Goal: Information Seeking & Learning: Learn about a topic

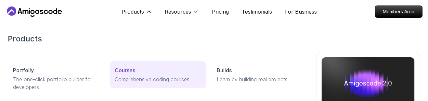
click at [148, 74] on div "Courses" at bounding box center [158, 71] width 86 height 8
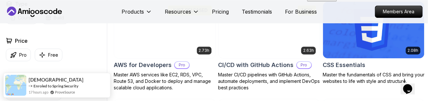
scroll to position [502, 0]
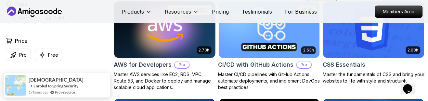
click at [192, 41] on img at bounding box center [164, 29] width 106 height 59
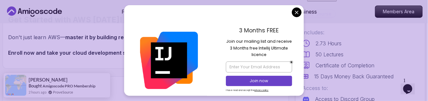
scroll to position [719, 0]
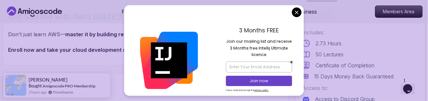
click at [300, 19] on nav "Products Resources Pricing Testimonials For Business Members Area" at bounding box center [213, 11] width 417 height 23
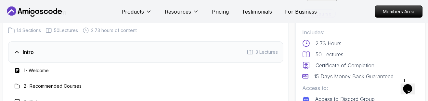
scroll to position [796, 0]
click at [275, 49] on div "Intro 3 Lectures" at bounding box center [145, 51] width 275 height 21
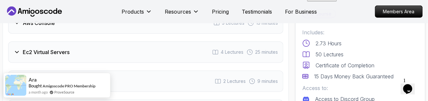
scroll to position [884, 0]
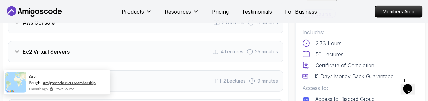
click at [75, 85] on link "Amigoscode PRO Membership" at bounding box center [69, 83] width 53 height 5
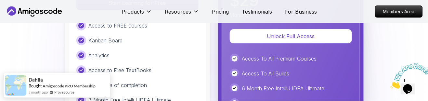
scroll to position [1565, 0]
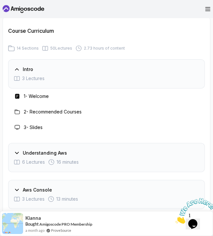
scroll to position [942, 0]
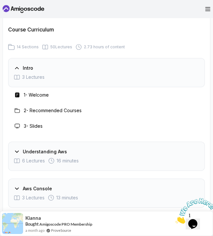
click at [156, 65] on div "Intro 3 Lectures" at bounding box center [106, 72] width 196 height 29
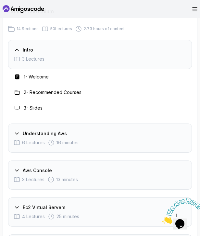
scroll to position [978, 0]
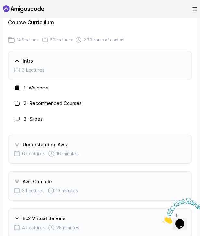
click at [145, 63] on div "Intro" at bounding box center [100, 61] width 173 height 6
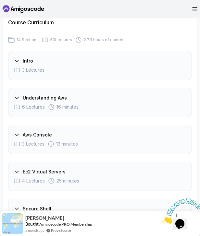
click at [179, 101] on div "Understanding Aws 6 Lectures 16 minutes" at bounding box center [100, 102] width 184 height 29
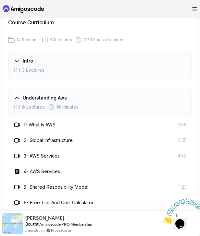
click at [179, 101] on div "Understanding Aws 6 Lectures 16 minutes" at bounding box center [100, 102] width 184 height 29
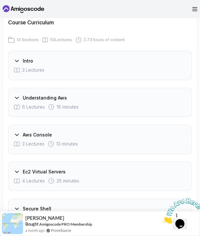
click at [166, 101] on div "Aws Console 3 Lectures 13 minutes" at bounding box center [100, 139] width 184 height 29
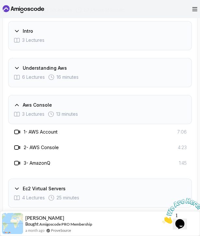
scroll to position [1018, 0]
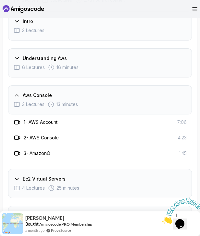
click at [172, 100] on div "Aws Console 3 Lectures 13 minutes" at bounding box center [100, 99] width 184 height 29
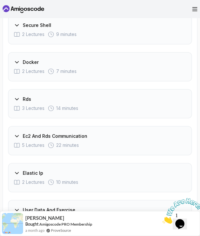
scroll to position [1163, 0]
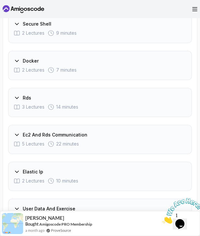
click at [182, 63] on div "Docker" at bounding box center [100, 61] width 173 height 6
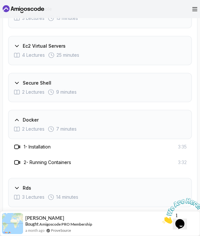
click at [151, 101] on div "Docker" at bounding box center [100, 120] width 173 height 6
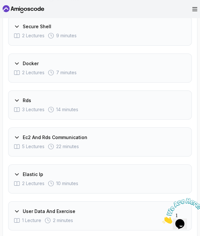
scroll to position [1161, 0]
click at [157, 98] on div "Rds" at bounding box center [100, 100] width 173 height 6
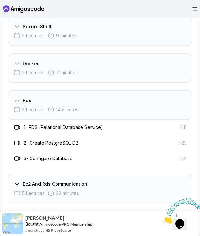
click at [160, 100] on div "Rds" at bounding box center [100, 100] width 173 height 6
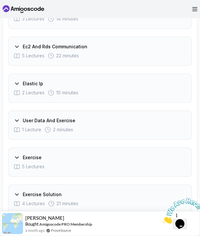
scroll to position [1252, 0]
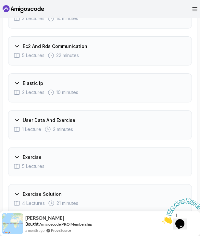
click at [166, 91] on div "2 Lectures 10 minutes" at bounding box center [100, 92] width 173 height 6
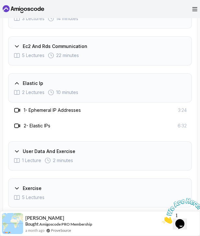
click at [172, 89] on div "2 Lectures 10 minutes" at bounding box center [100, 92] width 173 height 6
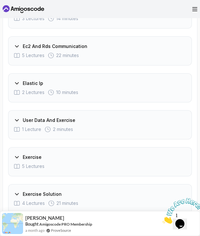
click at [161, 48] on div "Ec2 And Rds Communication" at bounding box center [100, 46] width 173 height 6
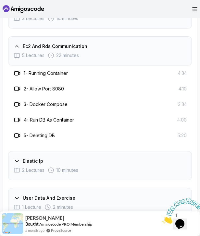
click at [164, 54] on div "5 Lectures 22 minutes" at bounding box center [100, 55] width 173 height 6
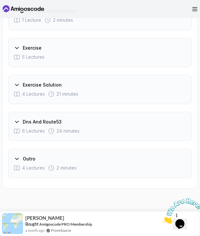
scroll to position [1362, 0]
click at [161, 92] on div "4 Lectures 21 minutes" at bounding box center [100, 94] width 173 height 6
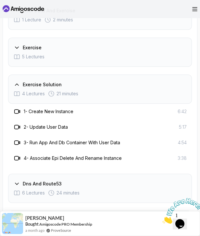
click at [171, 86] on div "Exercise Solution" at bounding box center [100, 85] width 173 height 6
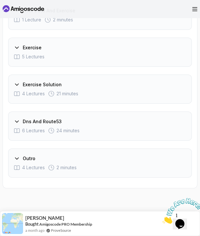
click at [158, 54] on div "5 Lectures" at bounding box center [100, 57] width 173 height 6
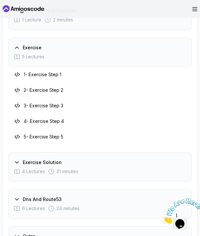
click at [163, 55] on div "5 Lectures" at bounding box center [100, 57] width 173 height 6
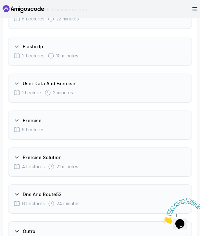
scroll to position [1290, 0]
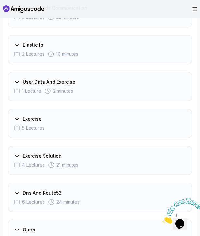
click at [140, 101] on div "Exercise 5 Lectures" at bounding box center [100, 123] width 184 height 29
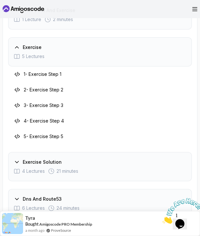
scroll to position [1364, 0]
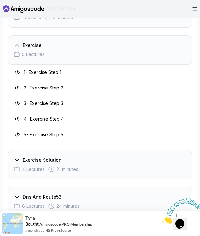
click at [155, 62] on div "Exercise 5 Lectures" at bounding box center [100, 49] width 184 height 29
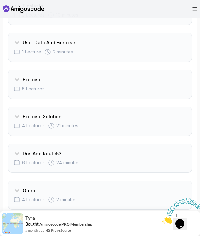
scroll to position [1297, 0]
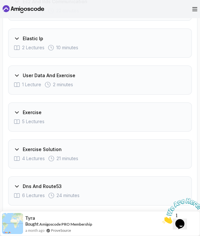
click at [146, 82] on div "1 Lecture 2 minutes" at bounding box center [100, 85] width 173 height 6
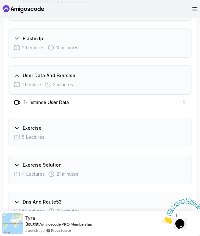
click at [164, 77] on div "User Data And Exercise" at bounding box center [100, 75] width 173 height 6
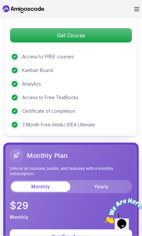
scroll to position [1748, 0]
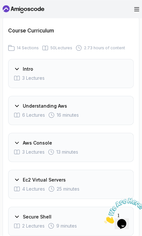
click at [122, 101] on div "6 Lectures 16 minutes" at bounding box center [71, 115] width 114 height 6
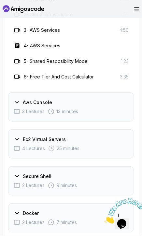
scroll to position [1197, 0]
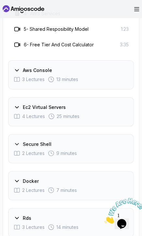
click at [125, 101] on div "Ec2 Virtual Servers" at bounding box center [71, 107] width 114 height 6
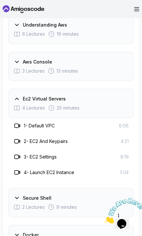
scroll to position [1110, 0]
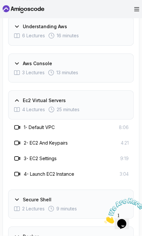
click at [117, 92] on div "Ec2 Virtual Servers 4 Lectures 25 minutes" at bounding box center [70, 105] width 125 height 29
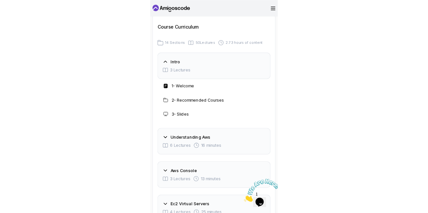
scroll to position [1017, 0]
